Goal: Task Accomplishment & Management: Complete application form

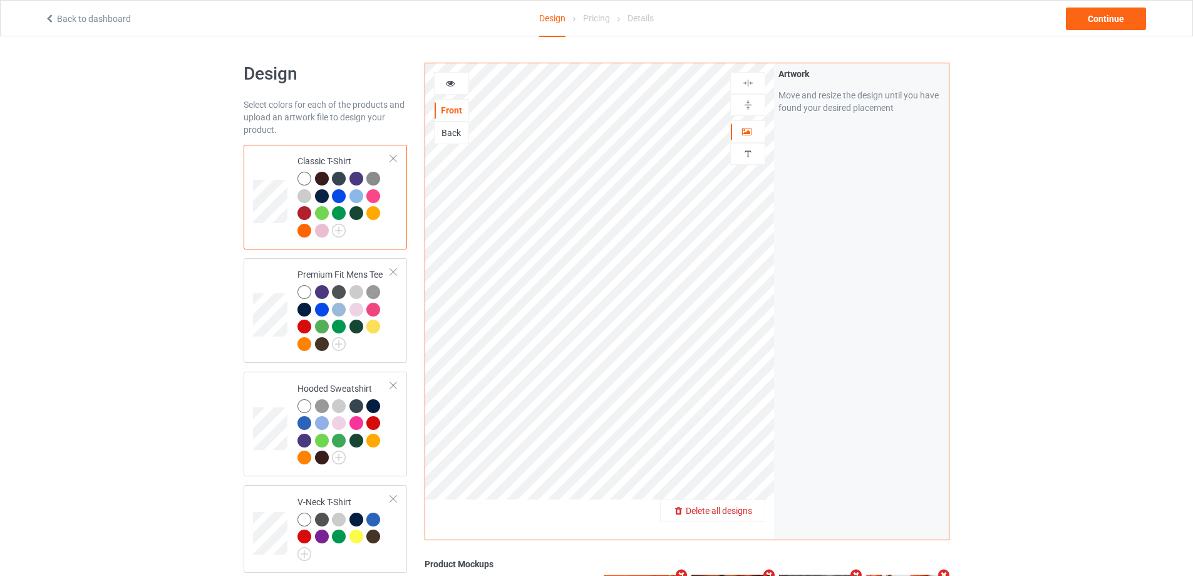
click at [744, 505] on span "Delete all designs" at bounding box center [719, 510] width 66 height 10
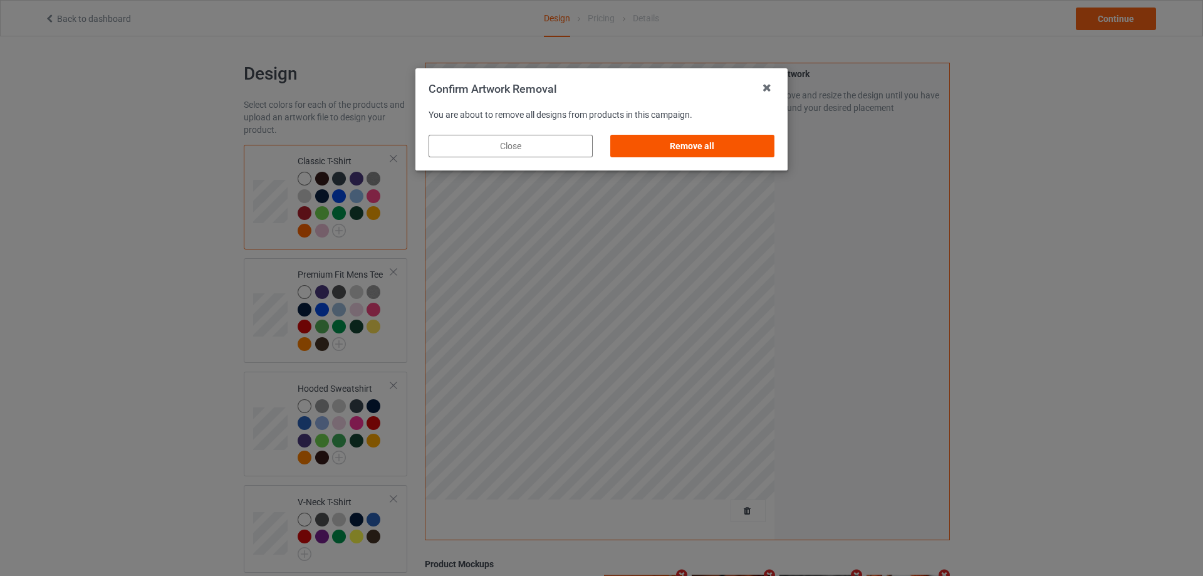
click at [665, 146] on div "Remove all" at bounding box center [692, 146] width 164 height 23
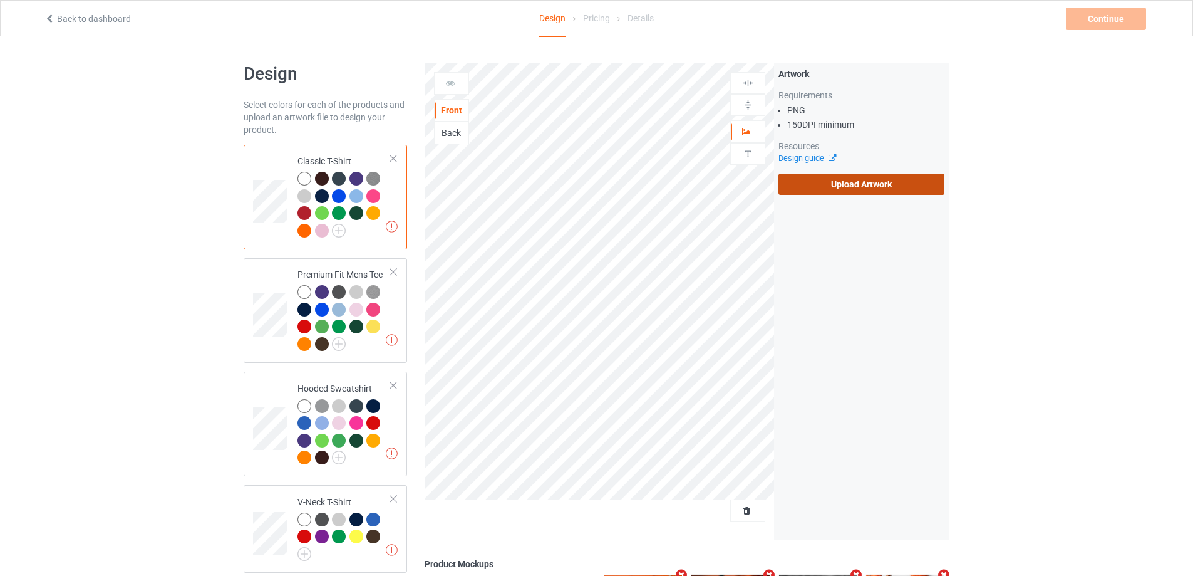
click at [840, 180] on label "Upload Artwork" at bounding box center [862, 183] width 166 height 21
click at [0, 0] on input "Upload Artwork" at bounding box center [0, 0] width 0 height 0
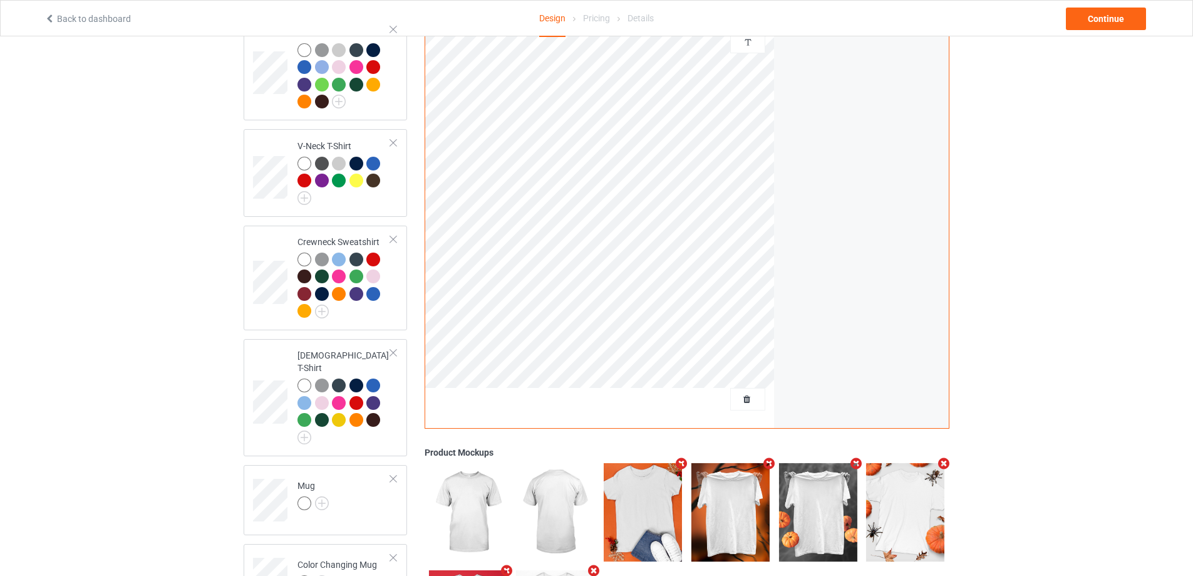
scroll to position [376, 0]
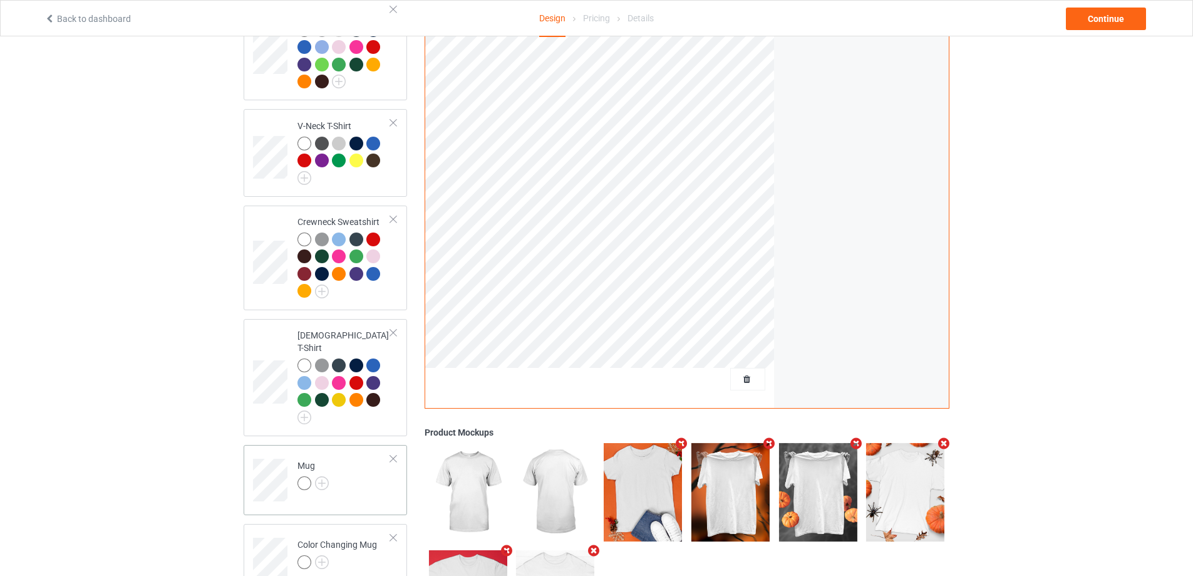
click at [393, 454] on div at bounding box center [393, 458] width 9 height 9
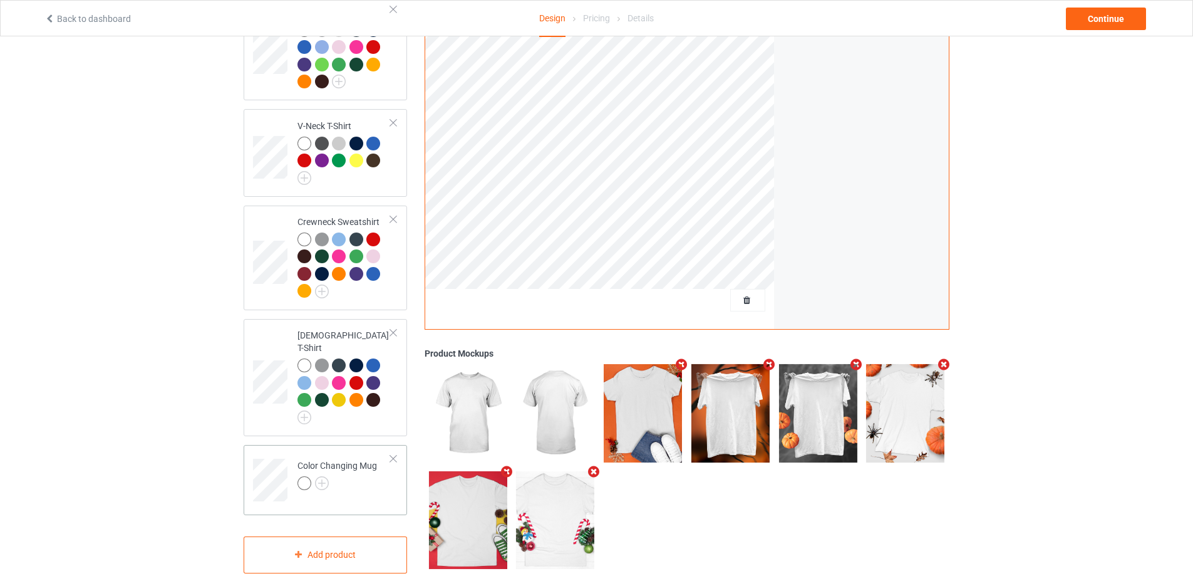
click at [390, 454] on div at bounding box center [393, 458] width 9 height 9
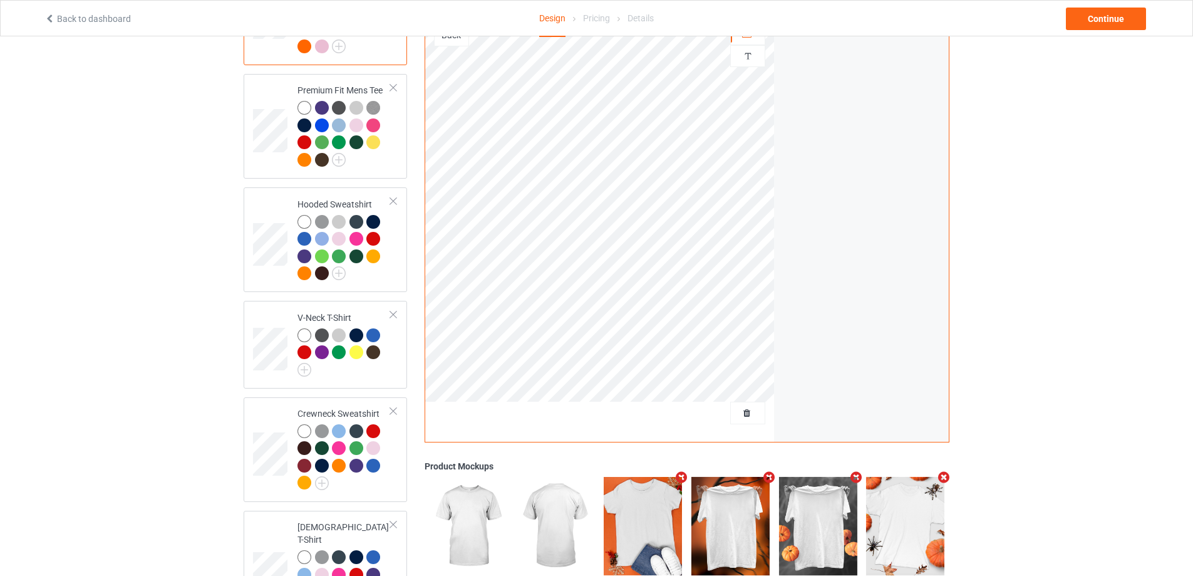
scroll to position [183, 0]
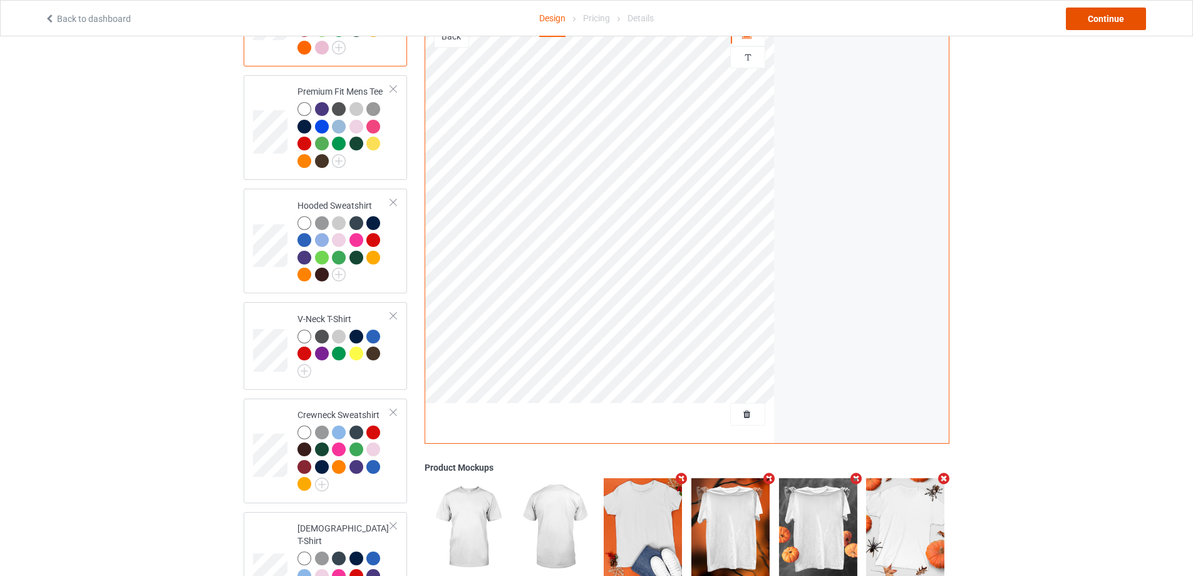
click at [1092, 24] on div "Continue" at bounding box center [1106, 19] width 80 height 23
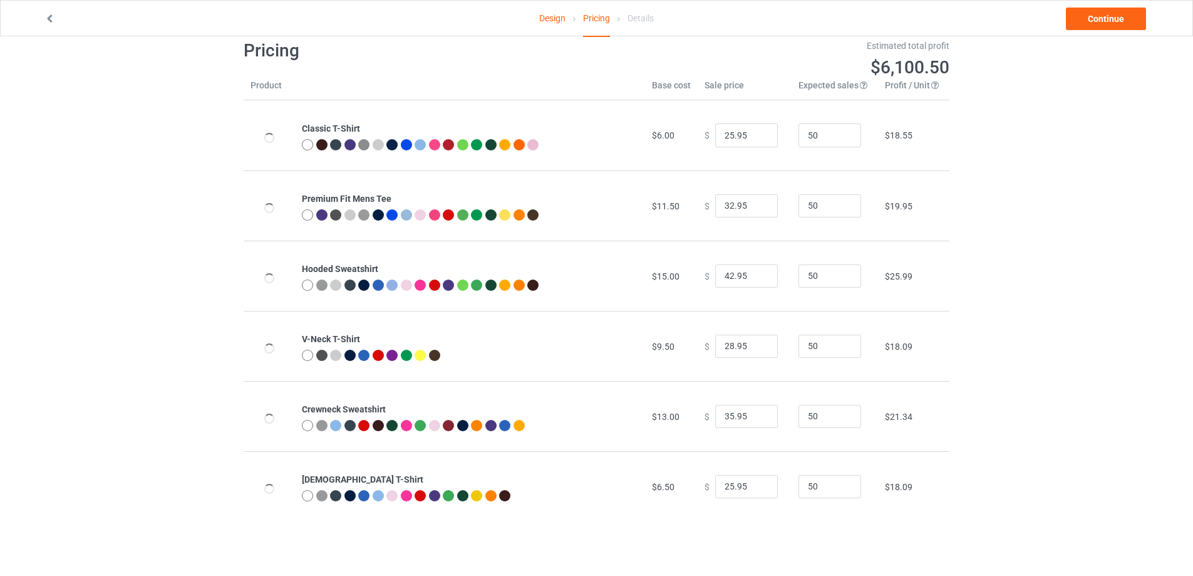
scroll to position [36, 0]
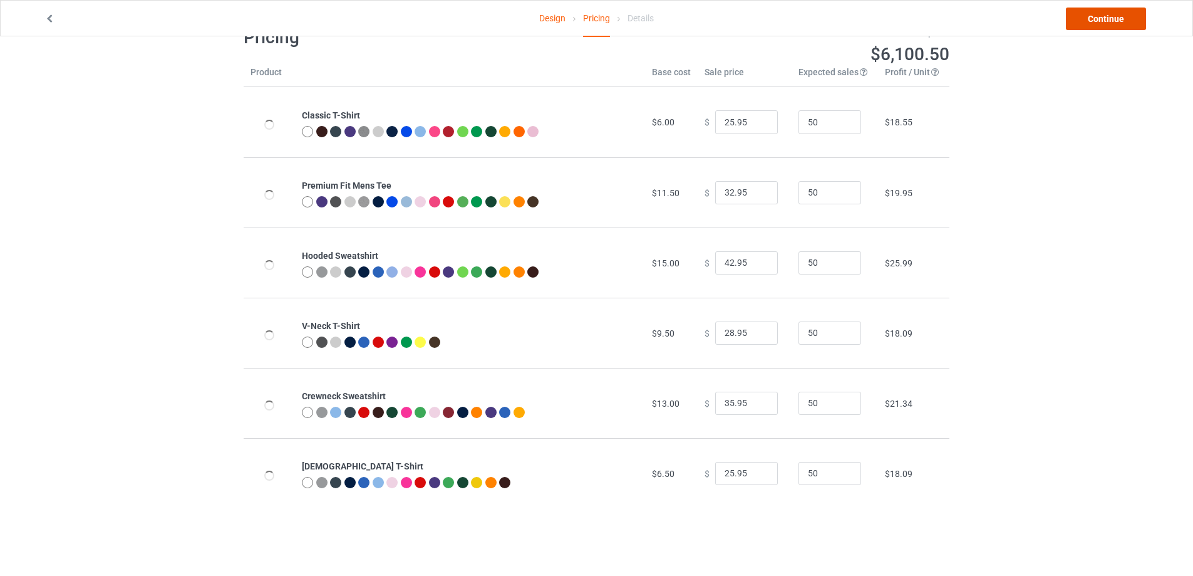
click at [1102, 27] on link "Continue" at bounding box center [1106, 19] width 80 height 23
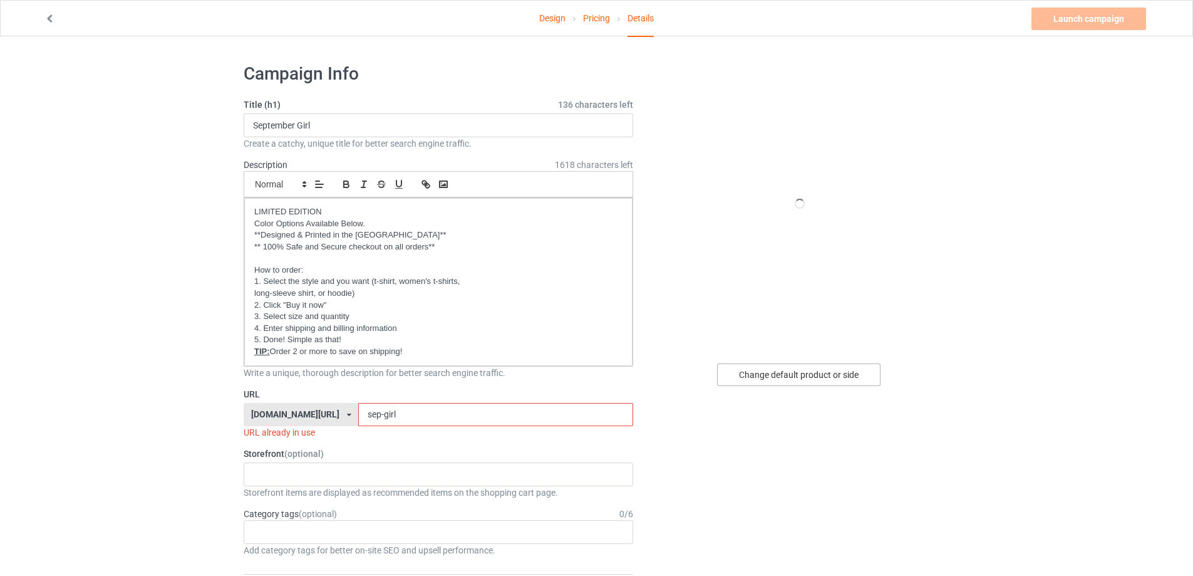
click at [810, 380] on div "Change default product or side" at bounding box center [798, 374] width 163 height 23
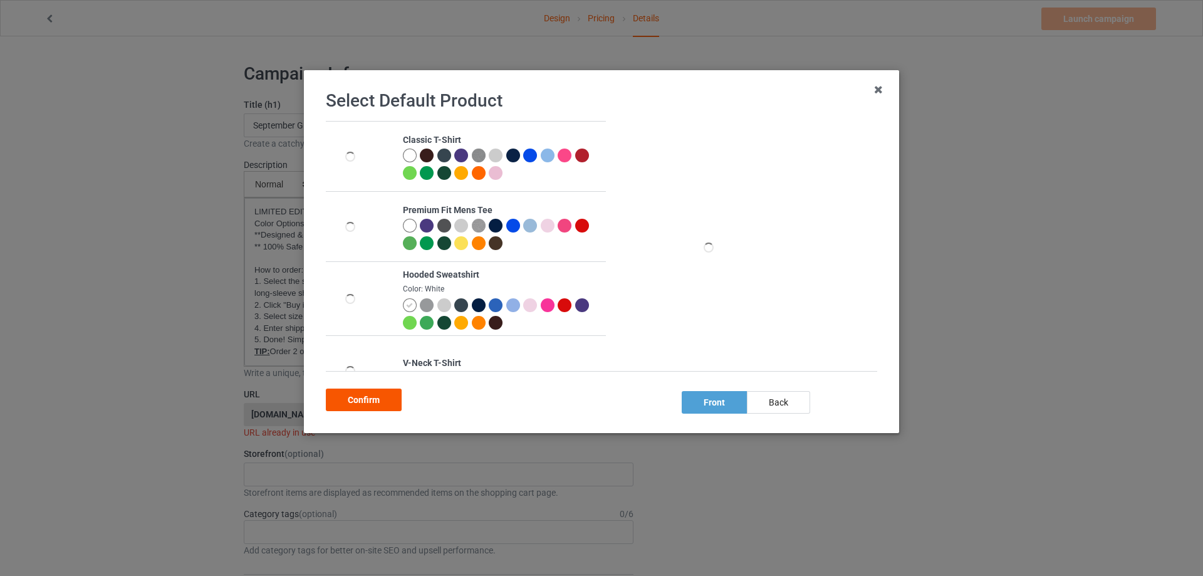
click at [364, 393] on div "Confirm" at bounding box center [364, 399] width 76 height 23
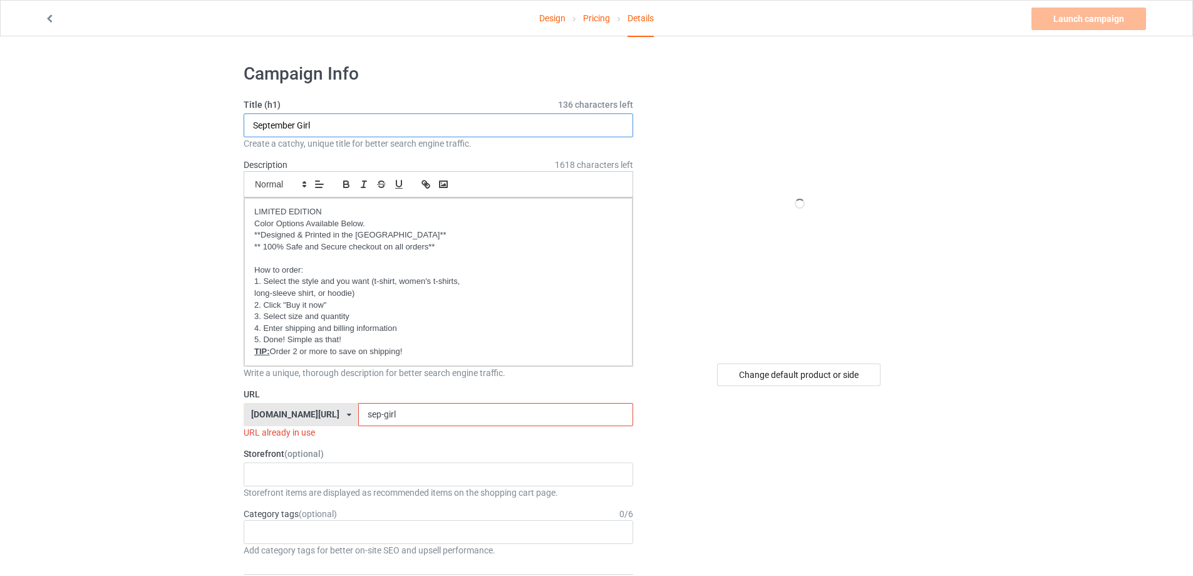
drag, startPoint x: 328, startPoint y: 125, endPoint x: 209, endPoint y: 115, distance: 119.4
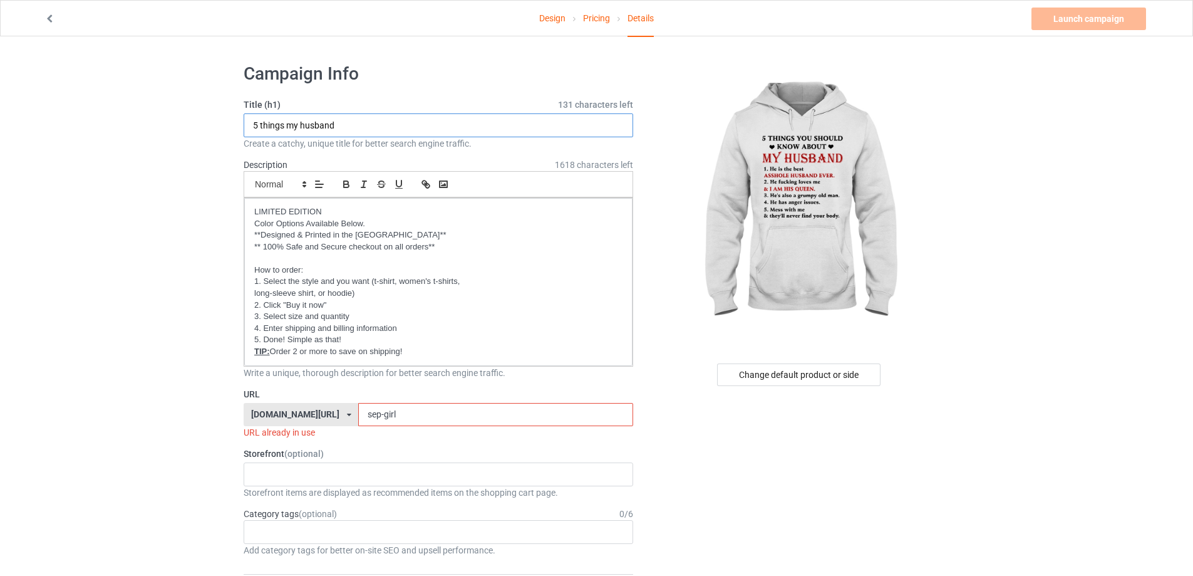
type input "5 things my husband"
drag, startPoint x: 401, startPoint y: 416, endPoint x: 282, endPoint y: 416, distance: 119.6
click at [282, 416] on div "[DOMAIN_NAME][URL] [DOMAIN_NAME][URL] [DOMAIN_NAME][URL] [DOMAIN_NAME][URL] [DO…" at bounding box center [439, 415] width 390 height 24
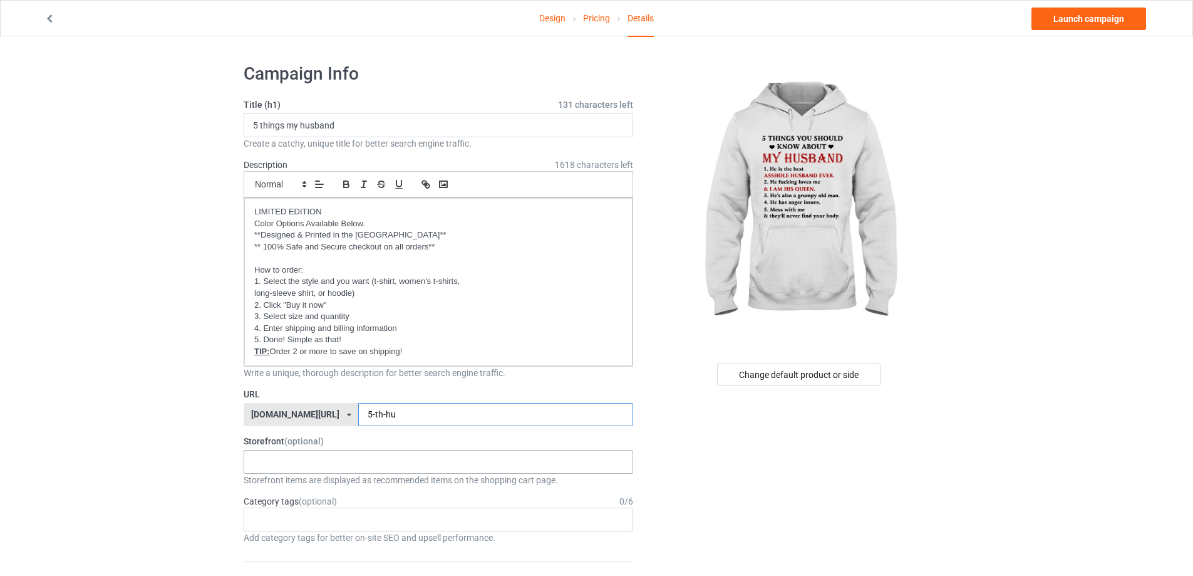
type input "5-th-hu"
click at [303, 454] on div "Oh look! A Bookstore! Best friends/ Besties 2025 [DEMOGRAPHIC_DATA] 2025 To my …" at bounding box center [439, 462] width 390 height 24
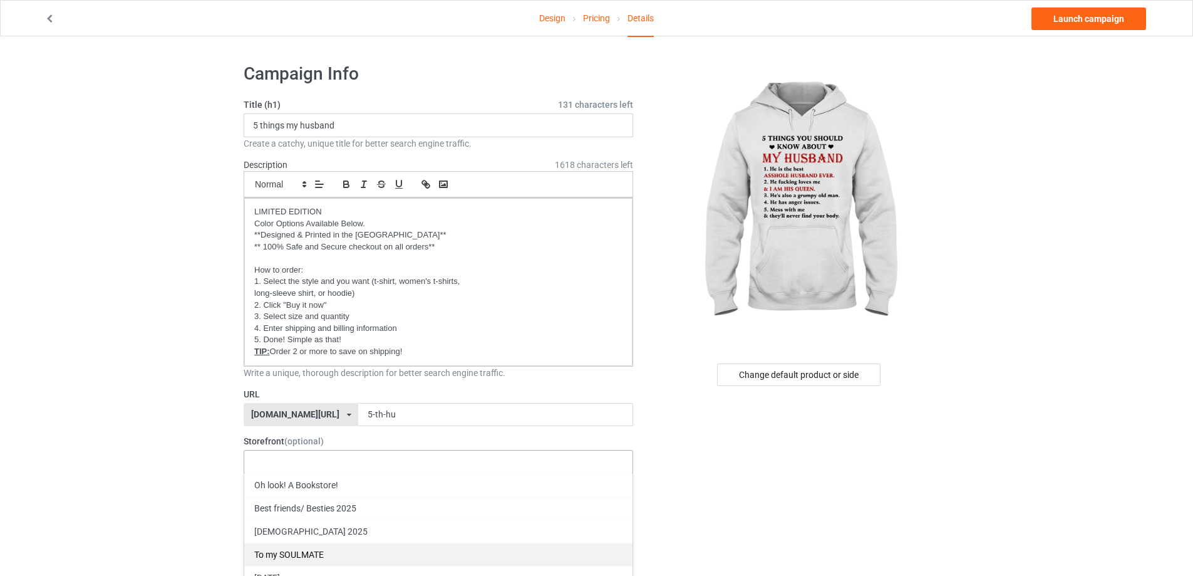
click at [326, 554] on div "To my SOULMATE" at bounding box center [438, 553] width 388 height 23
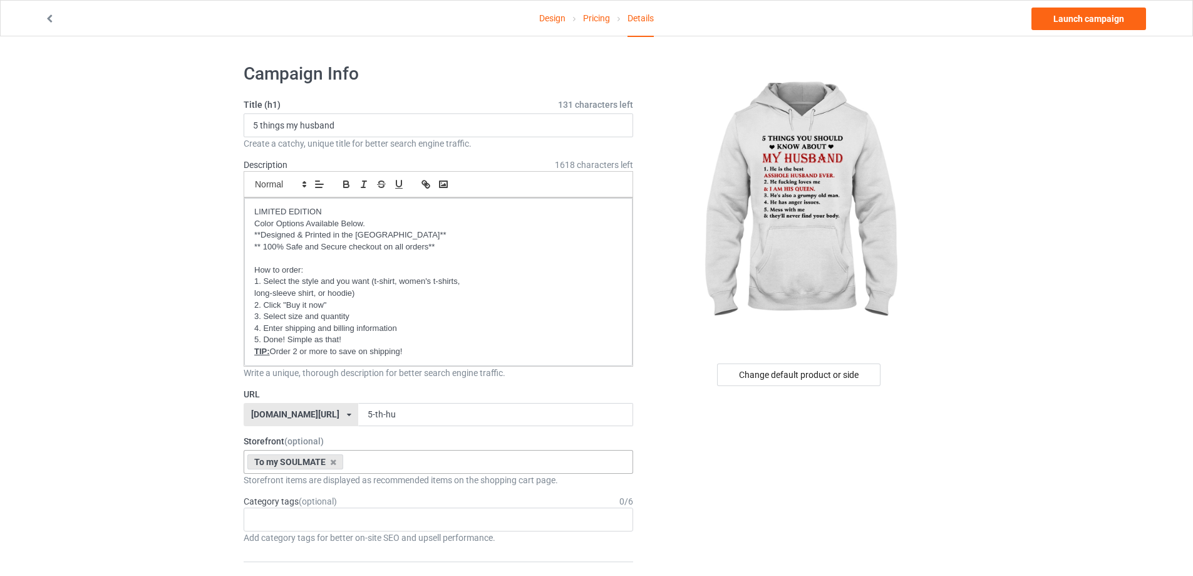
click at [1070, 21] on link "Launch campaign" at bounding box center [1089, 19] width 115 height 23
